Goal: Find specific page/section: Find specific page/section

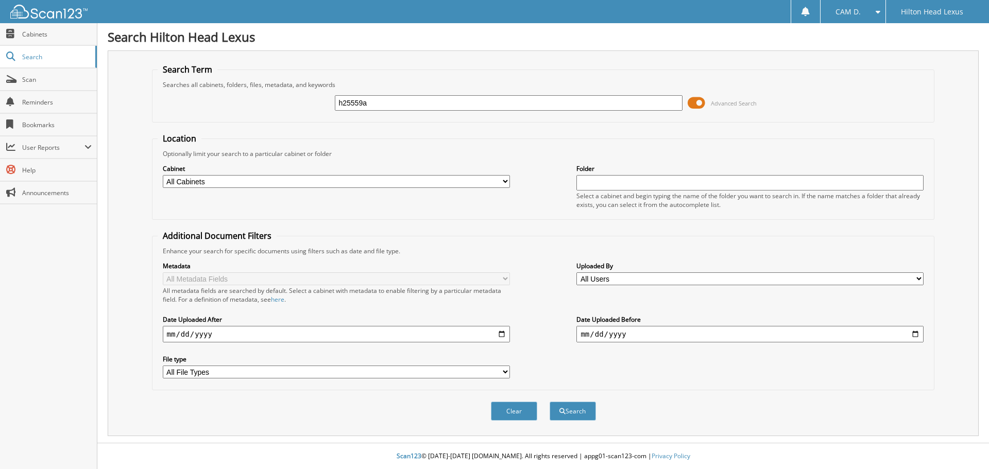
type input "h25559a"
click at [550, 402] on button "Search" at bounding box center [573, 411] width 46 height 19
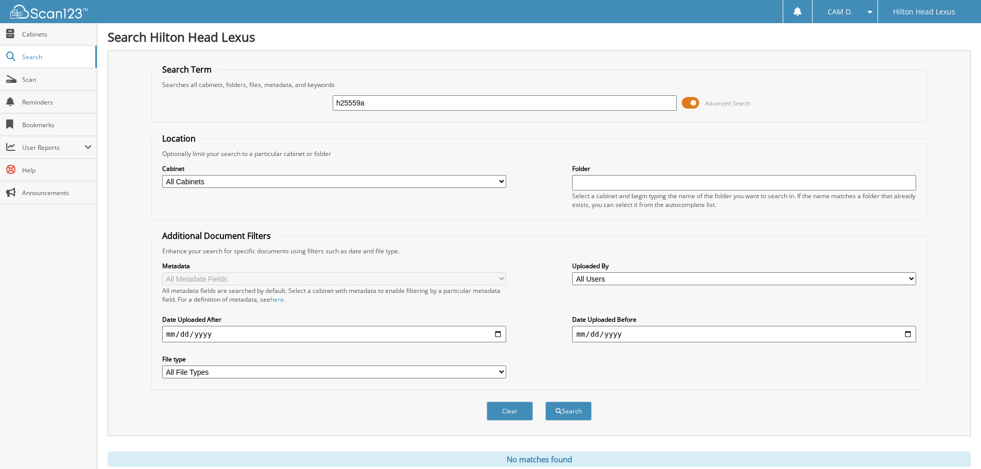
scroll to position [35, 0]
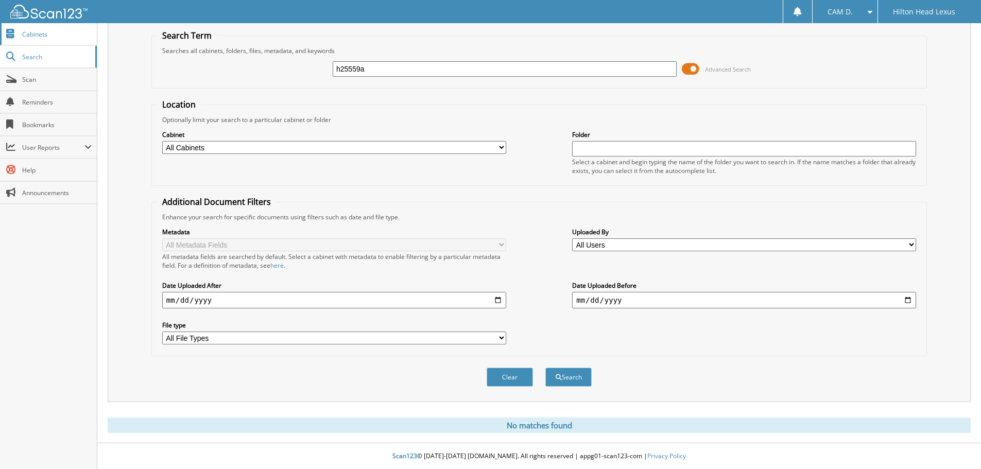
click at [37, 40] on link "Cabinets" at bounding box center [48, 34] width 97 height 22
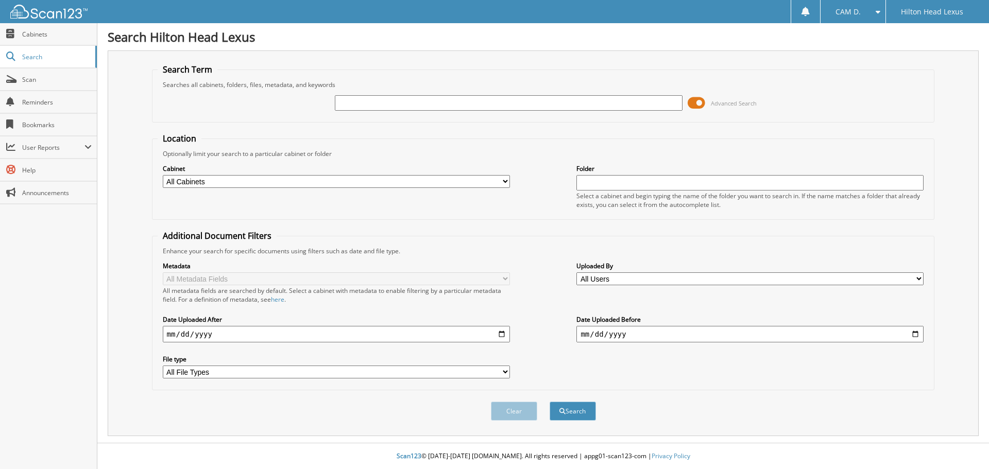
click at [517, 102] on input "text" at bounding box center [508, 102] width 347 height 15
type input "[US_VEHICLE_IDENTIFICATION_NUMBER]"
click at [619, 116] on div "[US_VEHICLE_IDENTIFICATION_NUMBER] Advanced Search" at bounding box center [544, 103] width 772 height 28
click at [620, 107] on input "[US_VEHICLE_IDENTIFICATION_NUMBER]" at bounding box center [508, 102] width 347 height 15
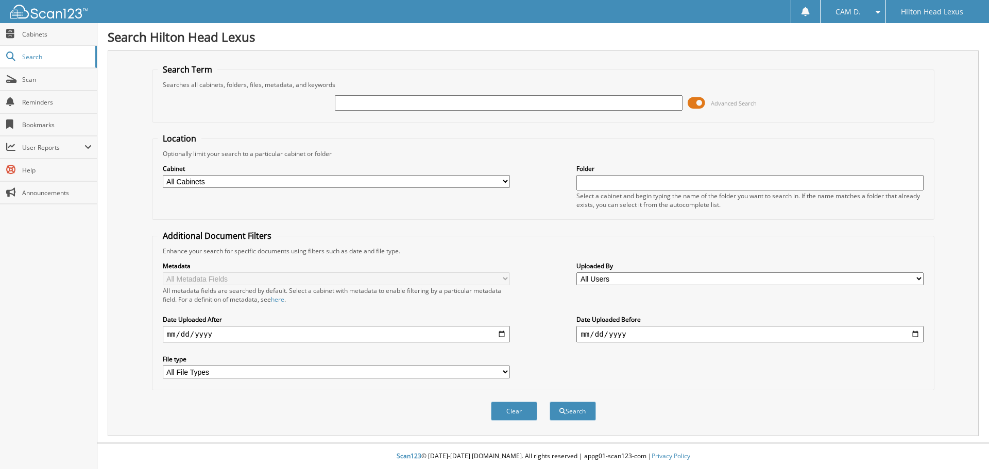
click at [478, 100] on input "text" at bounding box center [508, 102] width 347 height 15
type input "H25434A"
click at [550, 402] on button "Search" at bounding box center [573, 411] width 46 height 19
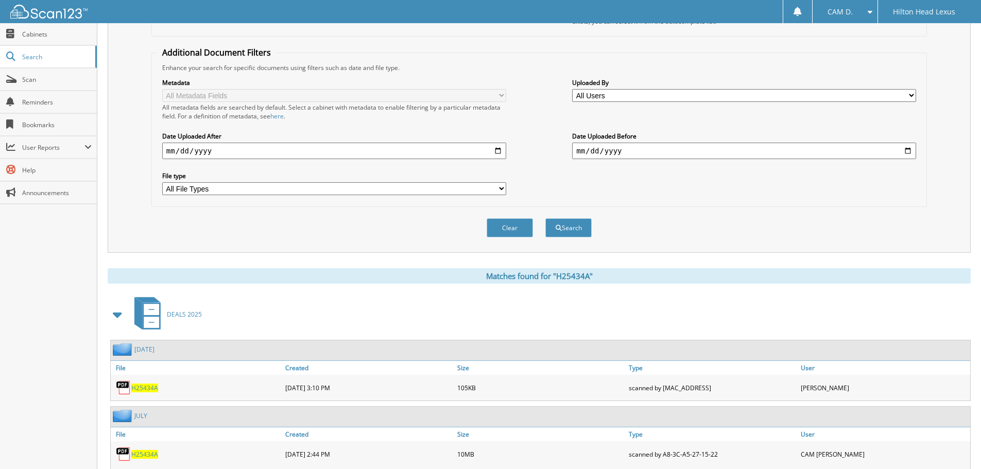
scroll to position [230, 0]
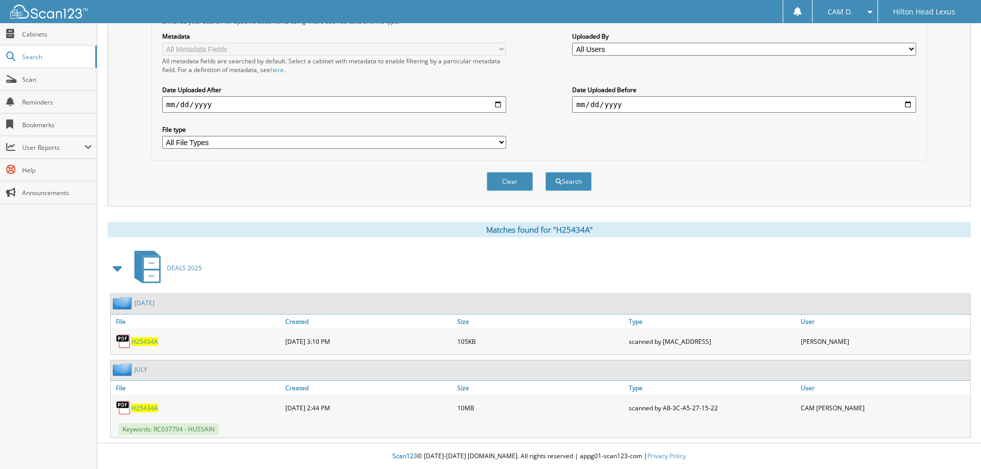
click at [133, 408] on span "H25434A" at bounding box center [144, 408] width 27 height 9
